Goal: Information Seeking & Learning: Learn about a topic

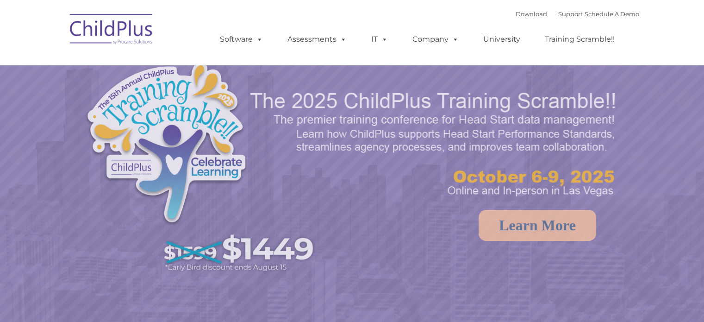
select select "MEDIUM"
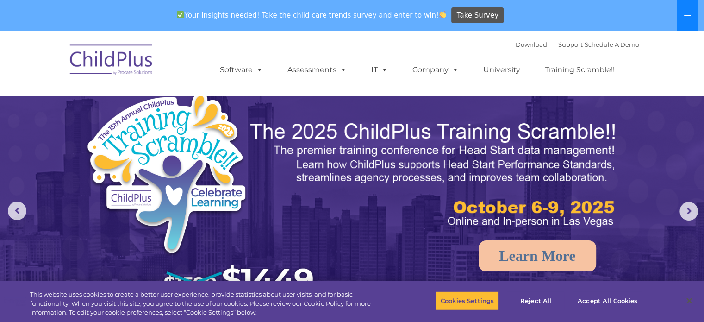
click at [688, 11] on button at bounding box center [687, 15] width 21 height 31
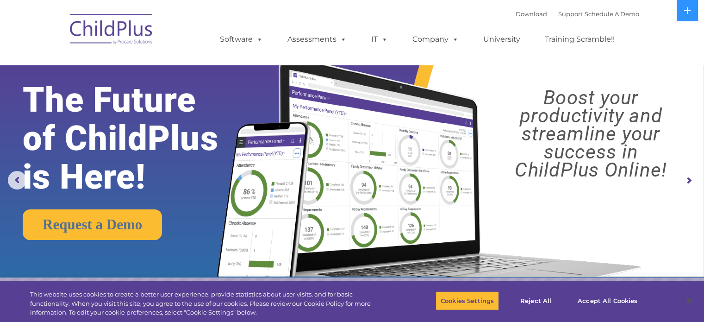
click at [109, 42] on img at bounding box center [111, 30] width 93 height 46
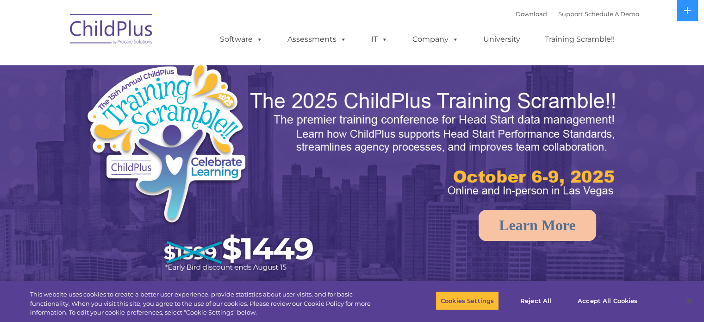
select select "MEDIUM"
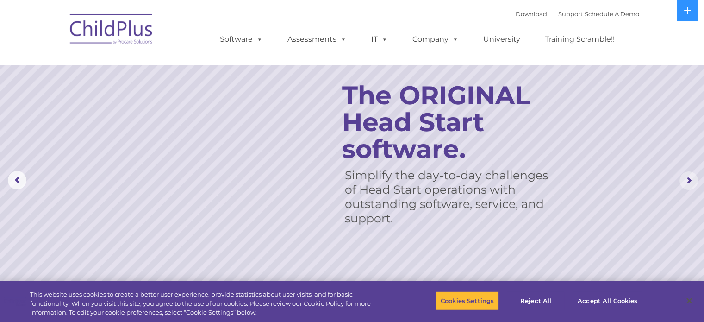
click at [694, 181] on rs-arrow at bounding box center [688, 180] width 19 height 19
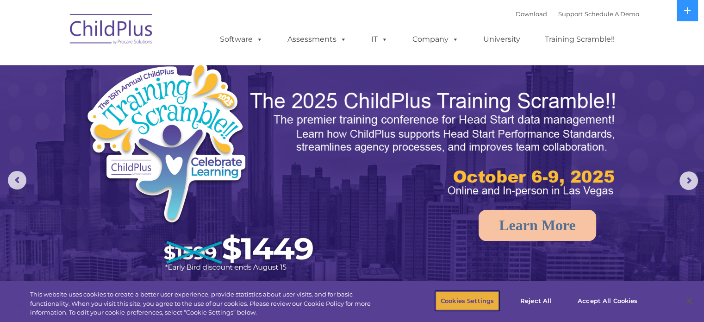
click at [476, 296] on button "Cookies Settings" at bounding box center [467, 300] width 63 height 19
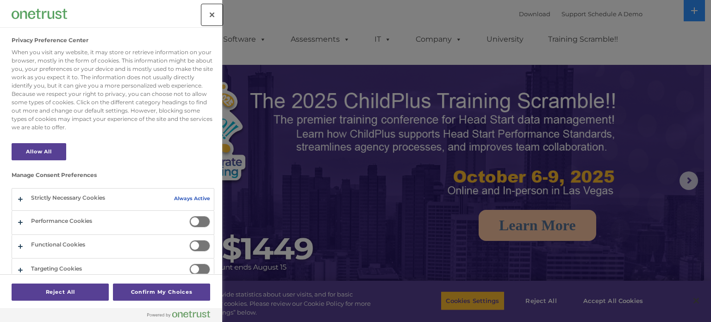
click at [215, 19] on button "Close" at bounding box center [212, 15] width 20 height 20
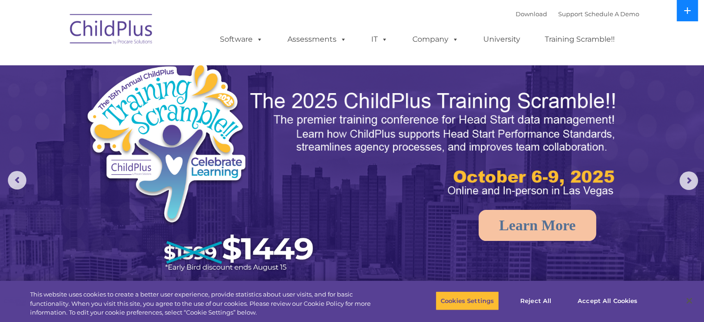
click at [685, 12] on icon at bounding box center [687, 10] width 7 height 7
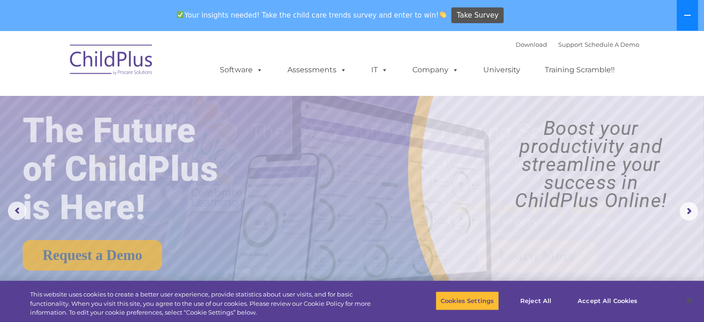
click at [685, 12] on icon at bounding box center [687, 15] width 7 height 7
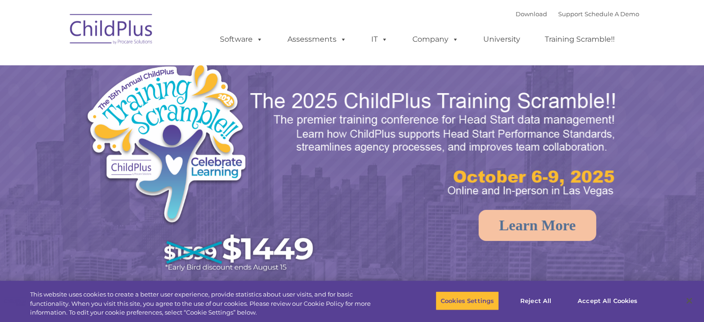
select select "MEDIUM"
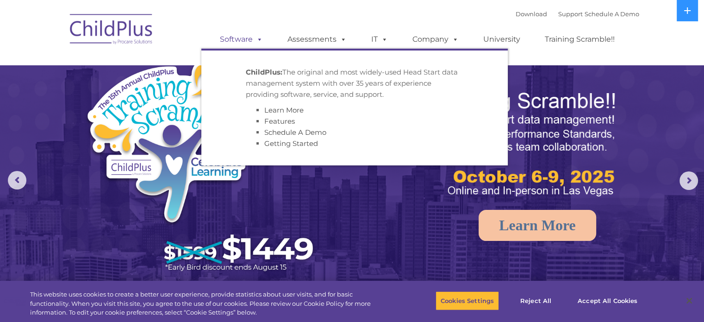
click at [258, 42] on span at bounding box center [258, 39] width 10 height 9
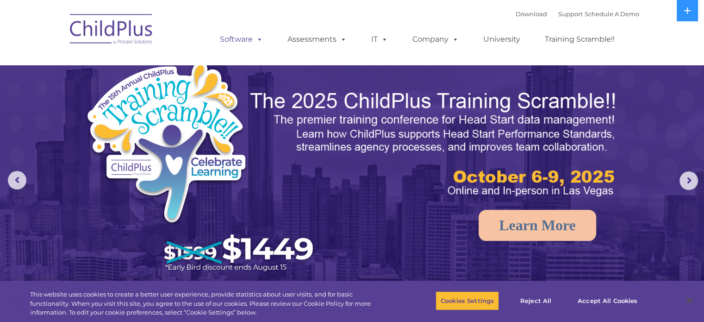
click at [258, 42] on span at bounding box center [258, 39] width 10 height 9
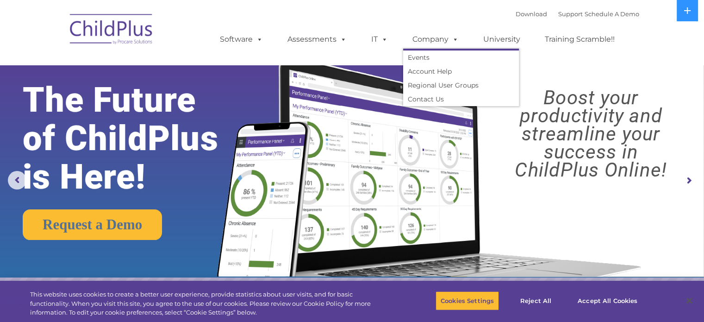
click at [381, 18] on div "Download Support | Schedule A Demo  MENU MENU Software ChildPlus: The original…" at bounding box center [420, 32] width 438 height 51
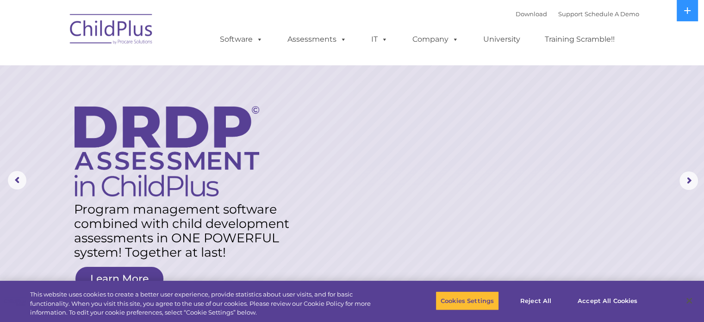
click at [119, 31] on img at bounding box center [111, 30] width 93 height 46
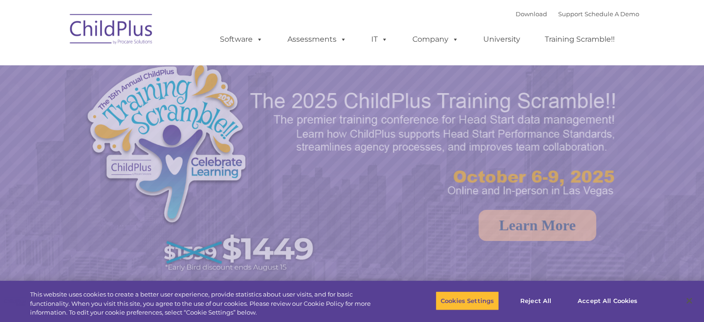
select select "MEDIUM"
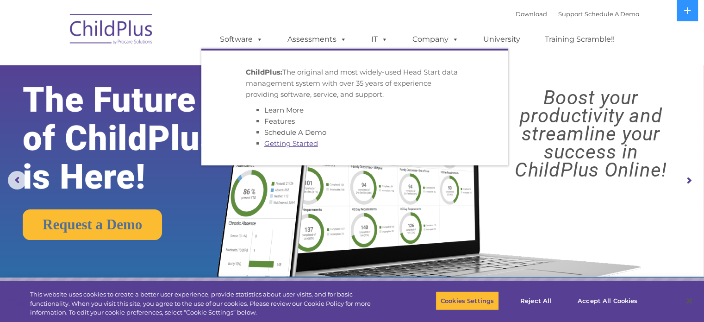
click at [294, 144] on link "Getting Started" at bounding box center [291, 143] width 54 height 9
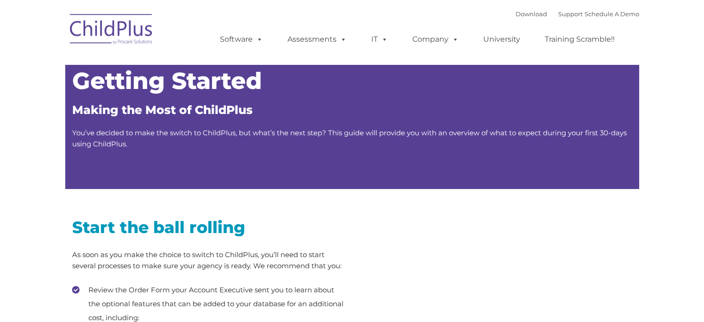
type input ""
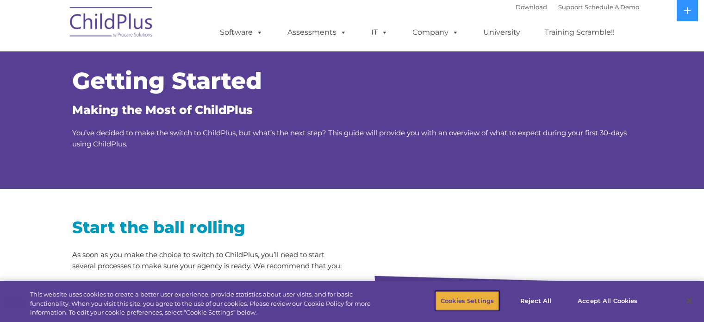
click at [466, 299] on button "Cookies Settings" at bounding box center [467, 300] width 63 height 19
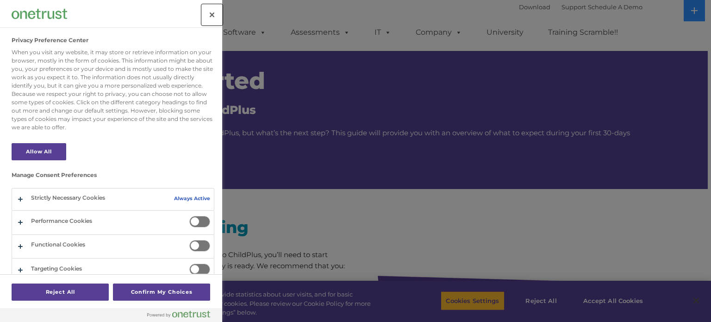
click at [212, 15] on button "Close" at bounding box center [212, 15] width 20 height 20
